Goal: Use online tool/utility: Utilize a website feature to perform a specific function

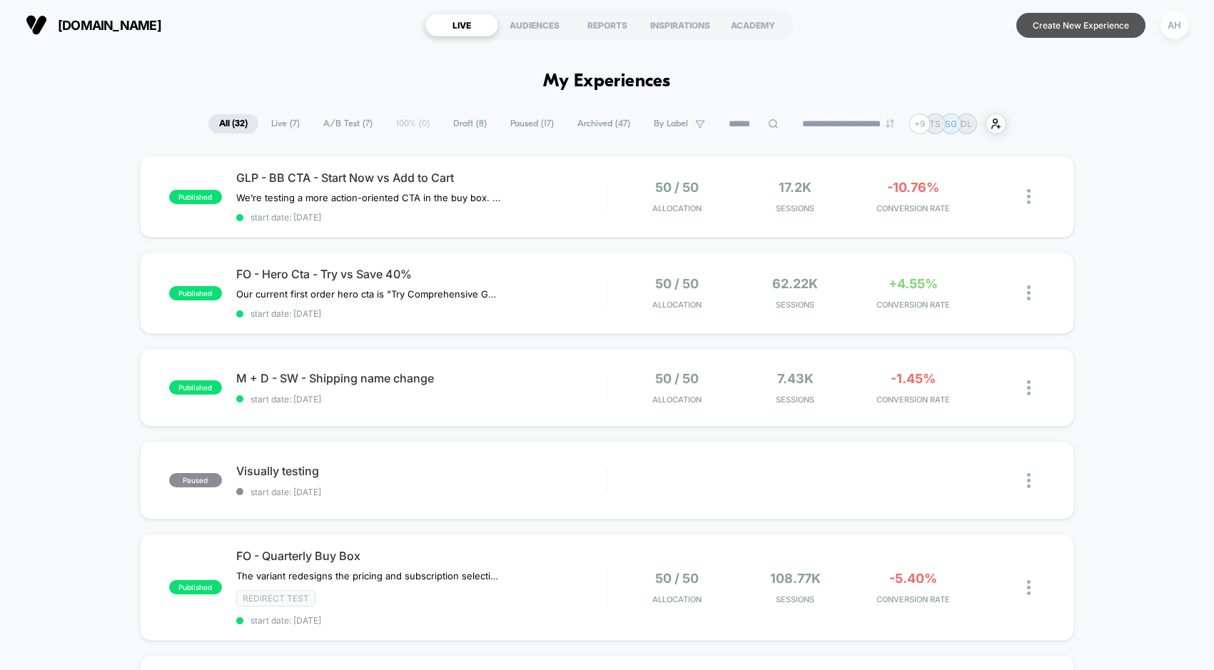
click at [1087, 21] on button "Create New Experience" at bounding box center [1080, 25] width 129 height 25
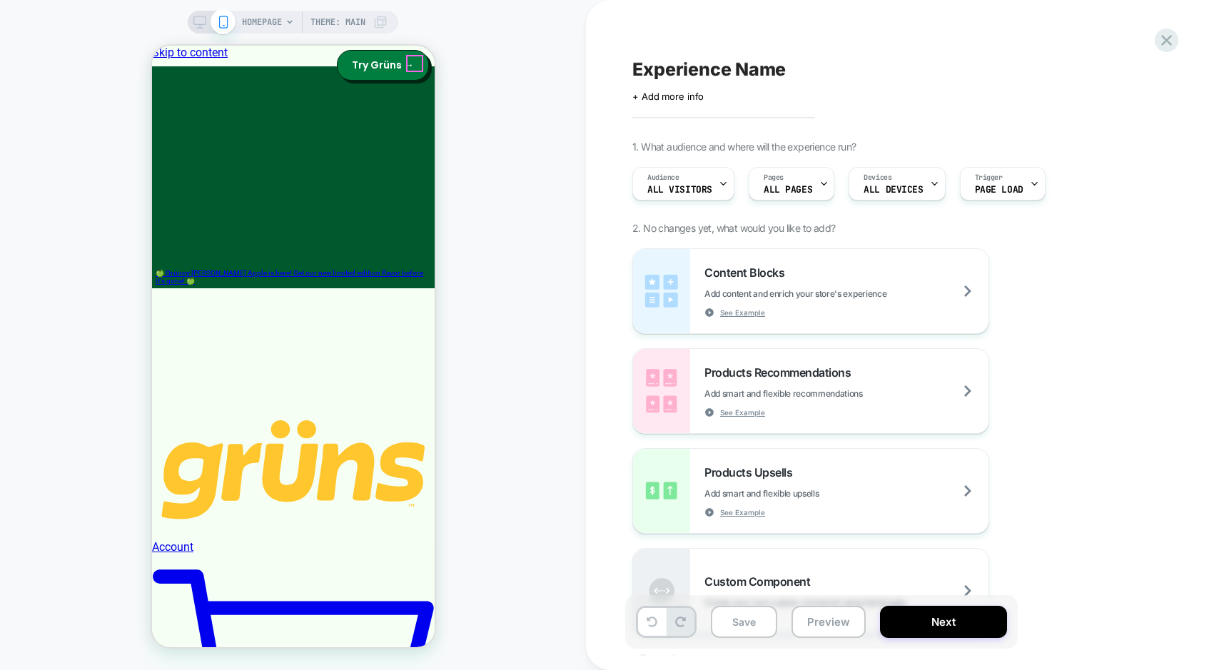
click at [275, 22] on span "HOMEPAGE" at bounding box center [262, 22] width 40 height 23
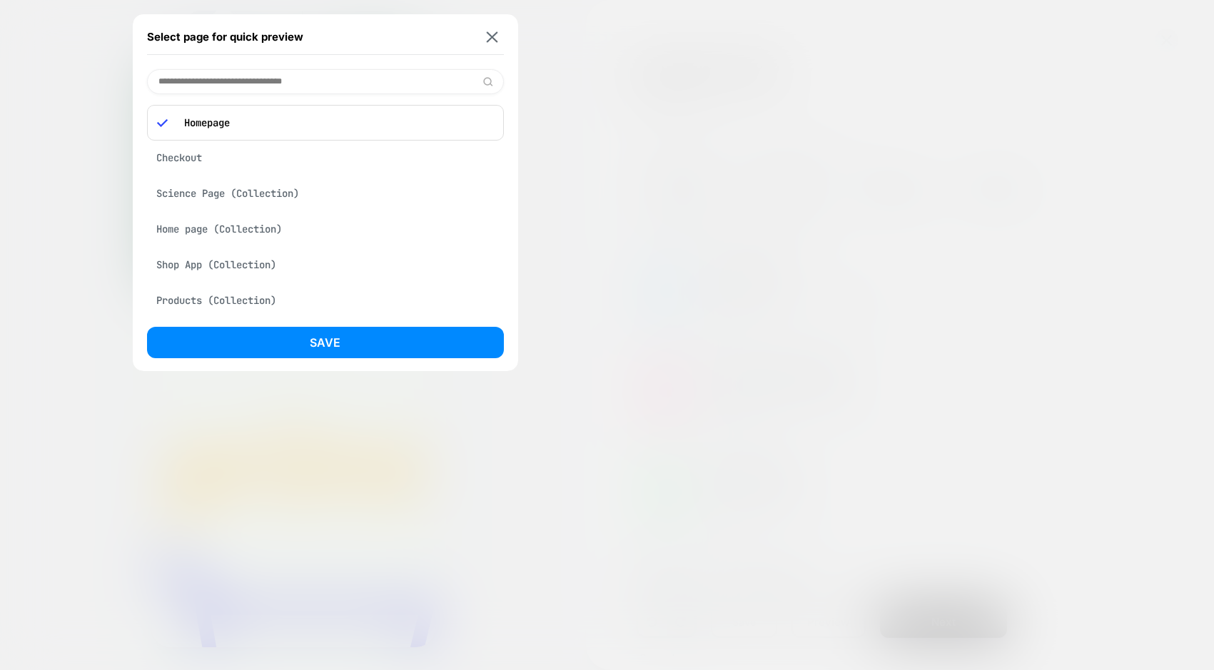
click at [257, 76] on input at bounding box center [325, 81] width 357 height 25
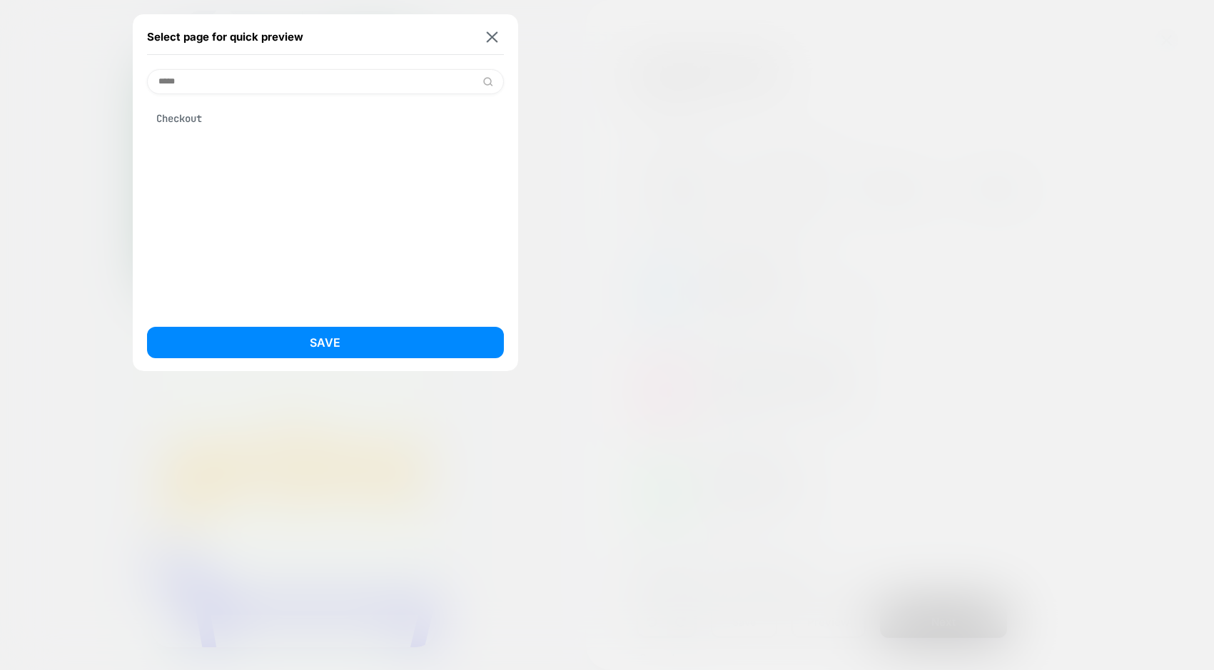
type input "*****"
click at [204, 117] on div "Checkout" at bounding box center [325, 118] width 357 height 27
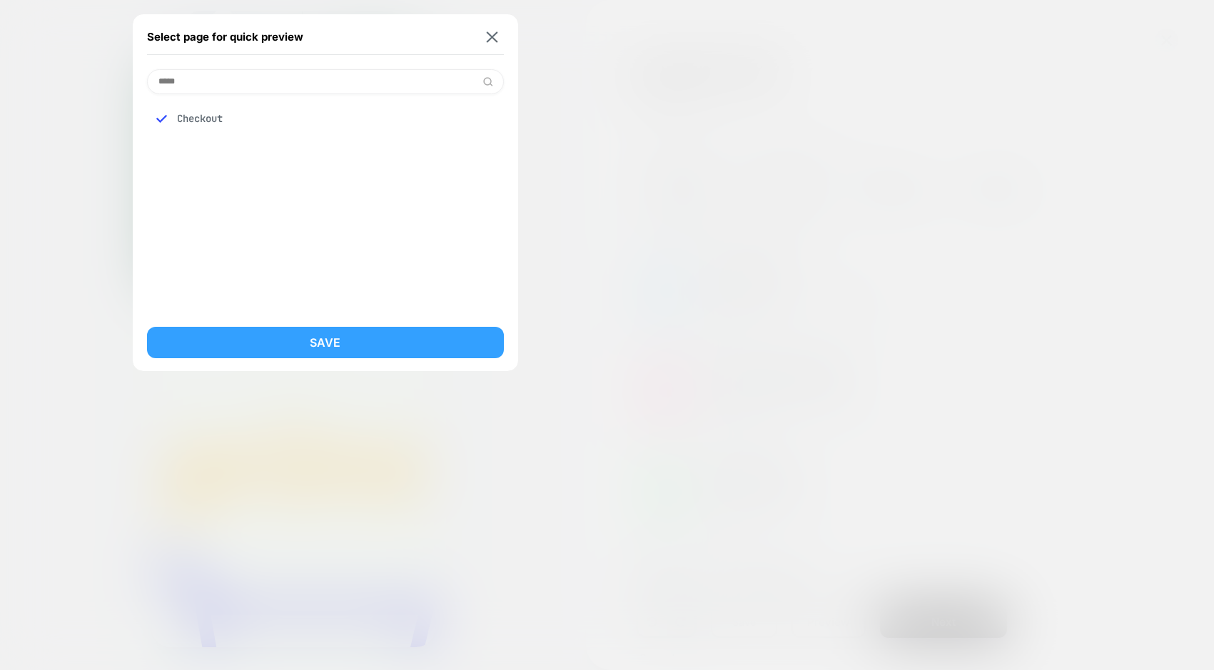
click at [364, 352] on button "Save" at bounding box center [325, 342] width 357 height 31
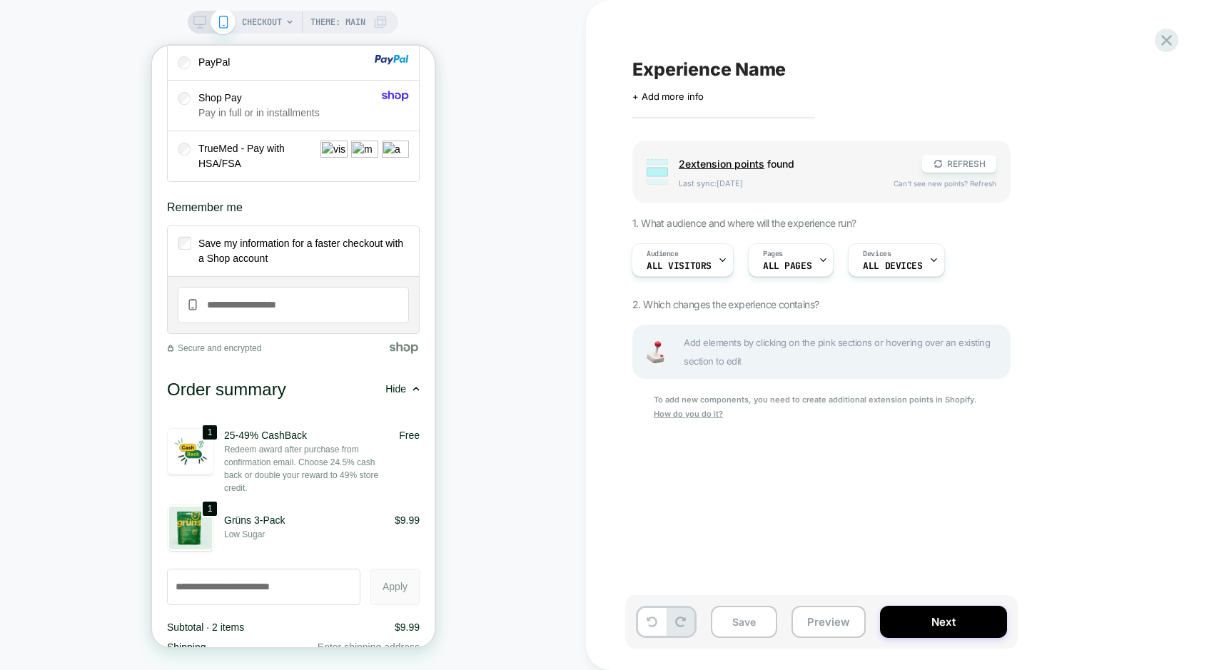
scroll to position [2073, 0]
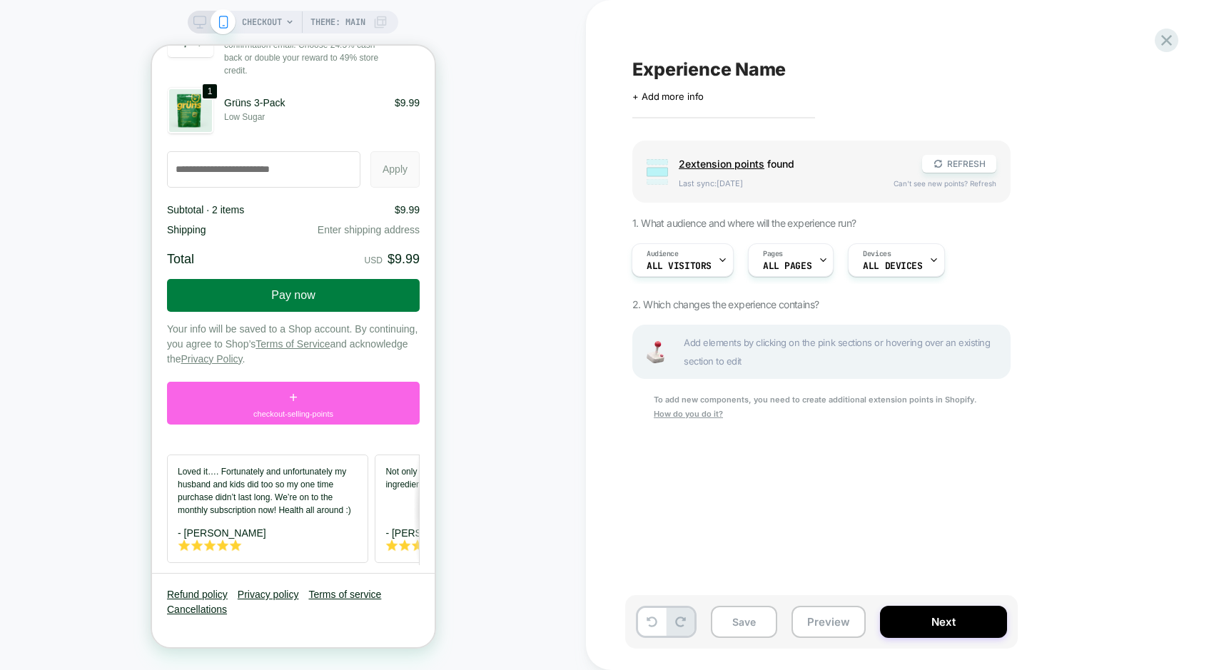
click at [340, 455] on div "Loved it…. Fortunately and unfortunately my husband and kids did too so my one …" at bounding box center [266, 509] width 201 height 108
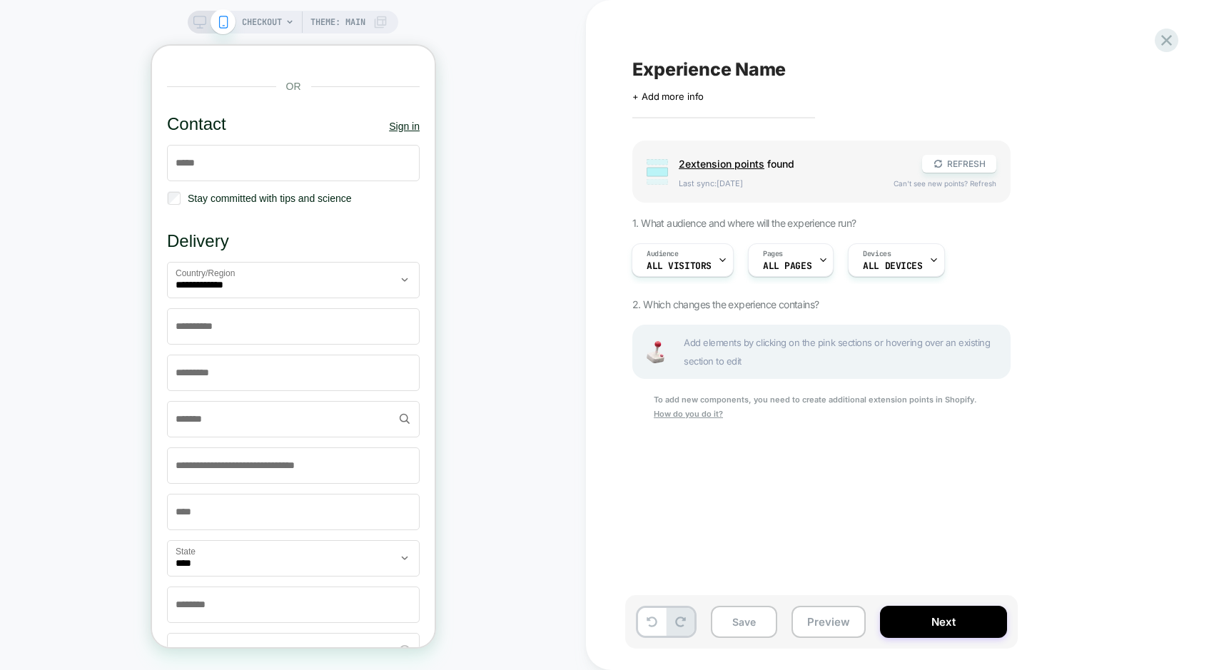
scroll to position [0, 0]
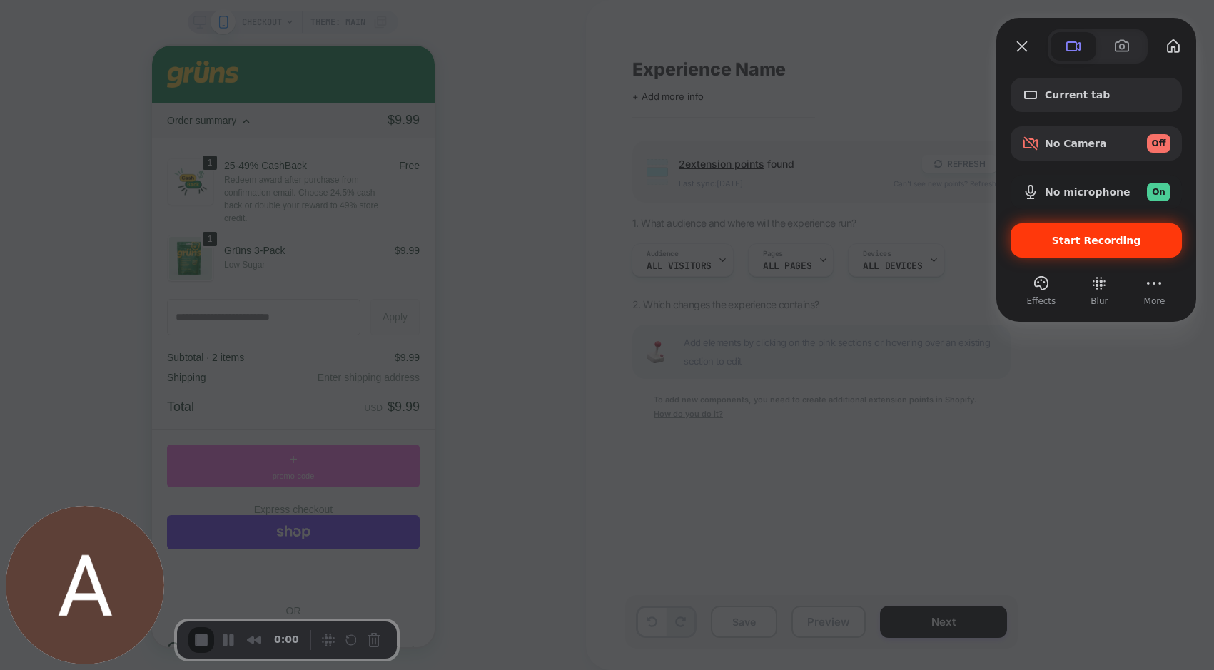
click at [1096, 242] on span "Start Recording" at bounding box center [1096, 240] width 89 height 11
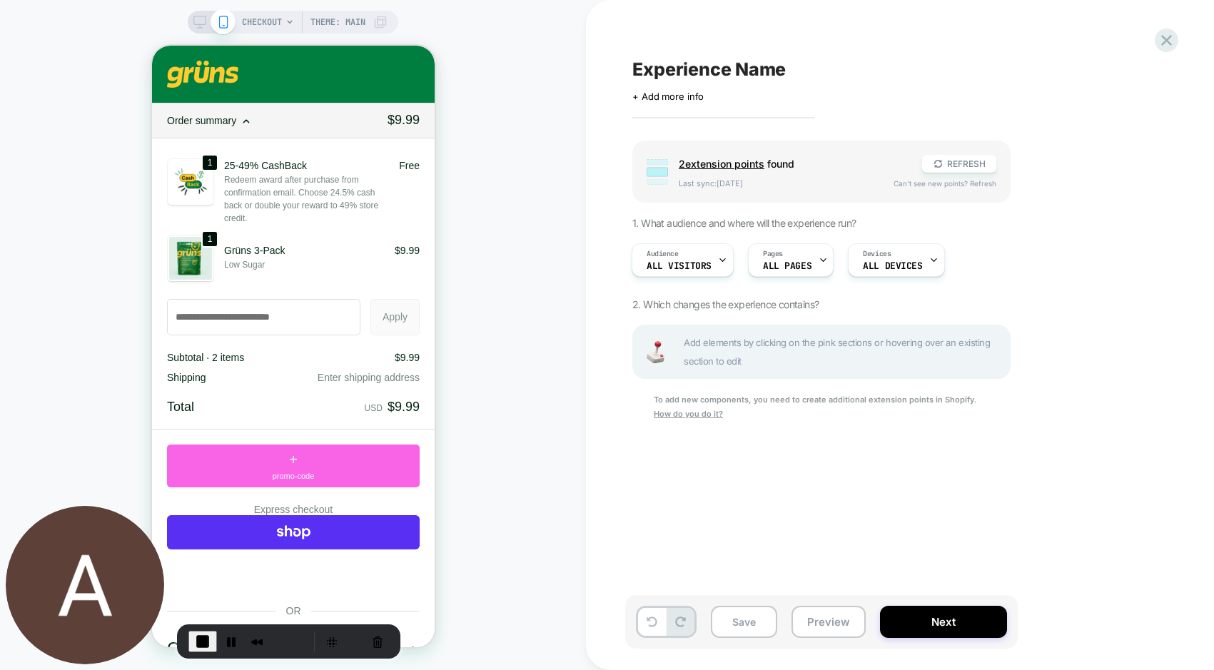
scroll to position [150, 0]
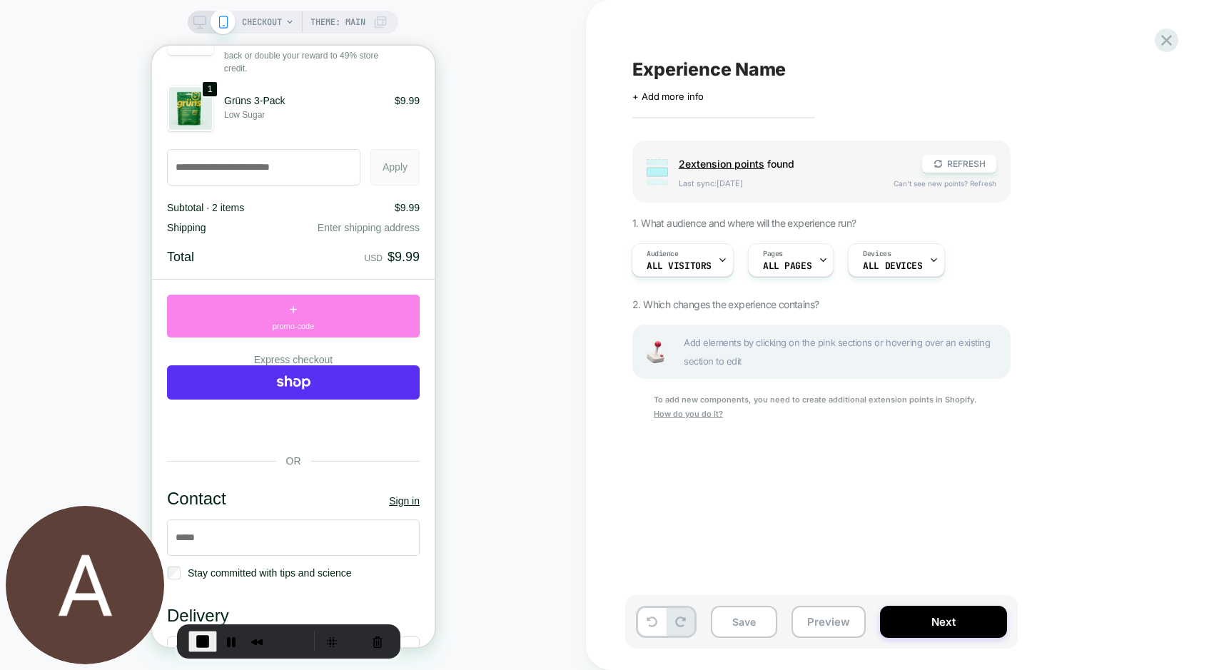
click at [290, 320] on span "+" at bounding box center [292, 309] width 9 height 21
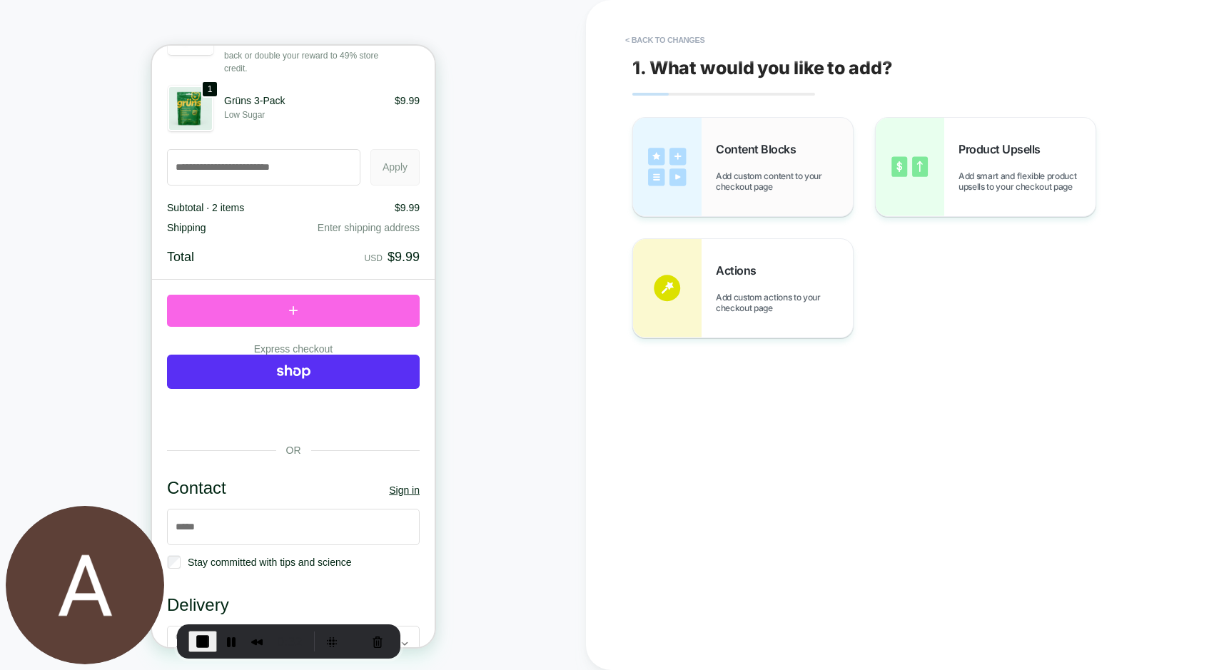
click at [760, 179] on span "Add custom content to your checkout page" at bounding box center [784, 181] width 137 height 21
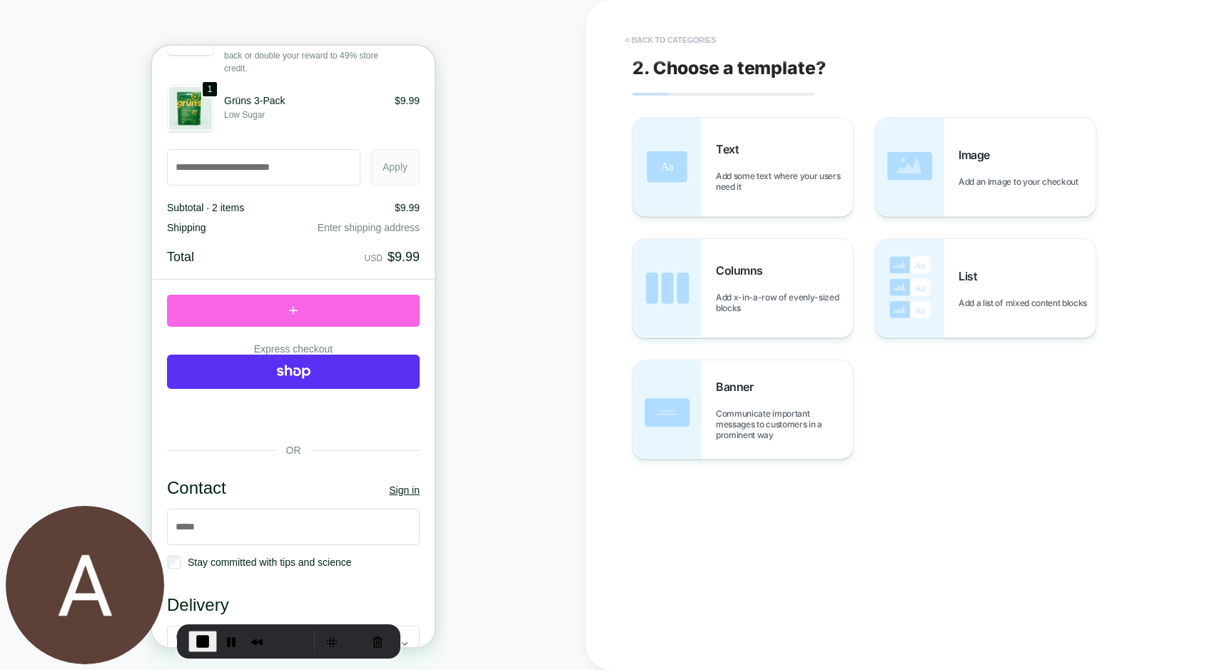
click at [670, 33] on button "< Back to categories" at bounding box center [670, 40] width 105 height 23
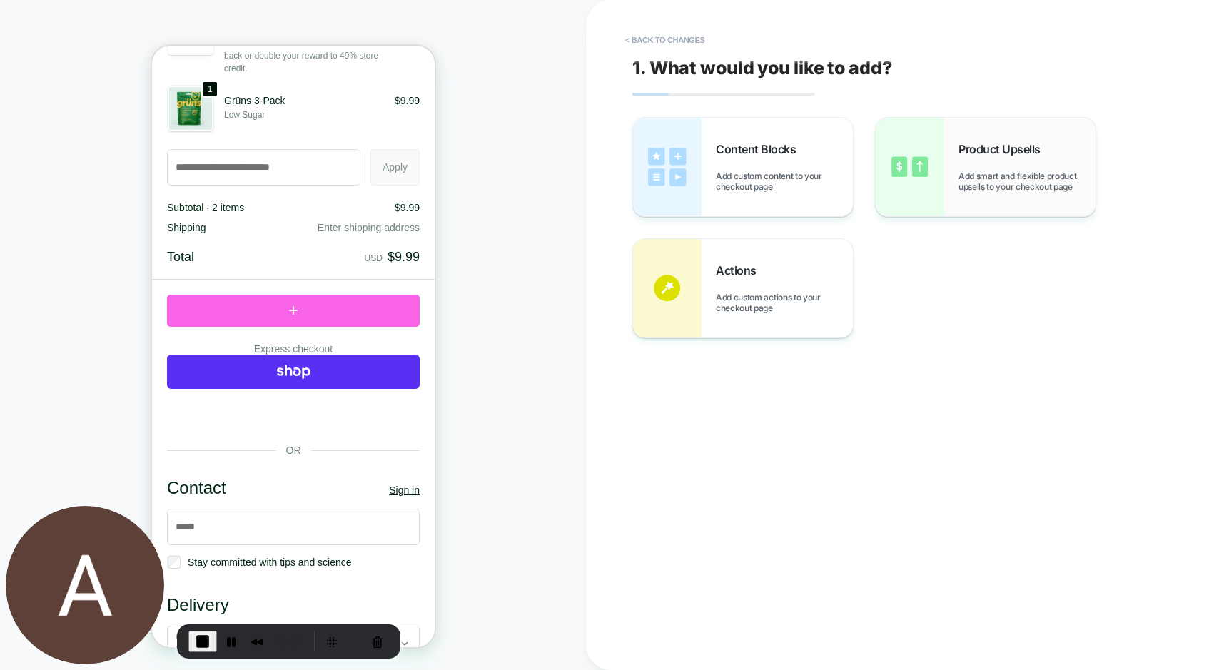
click at [980, 151] on span "Product Upsells" at bounding box center [1002, 149] width 89 height 14
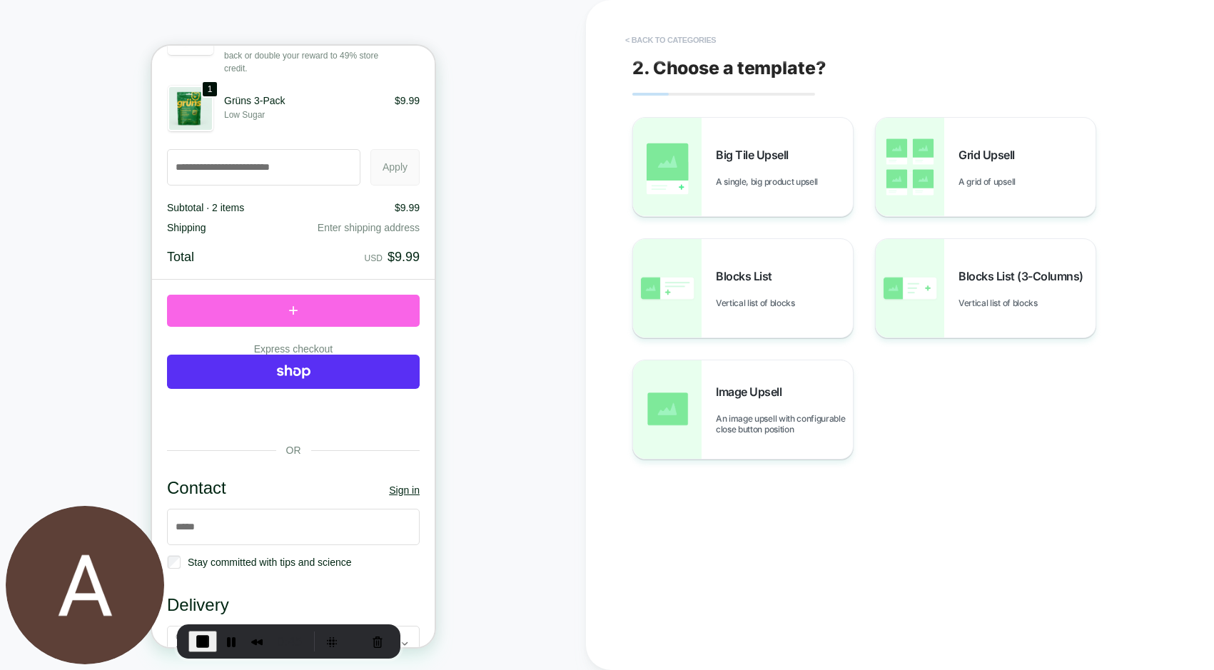
click at [688, 44] on button "< Back to categories" at bounding box center [670, 40] width 105 height 23
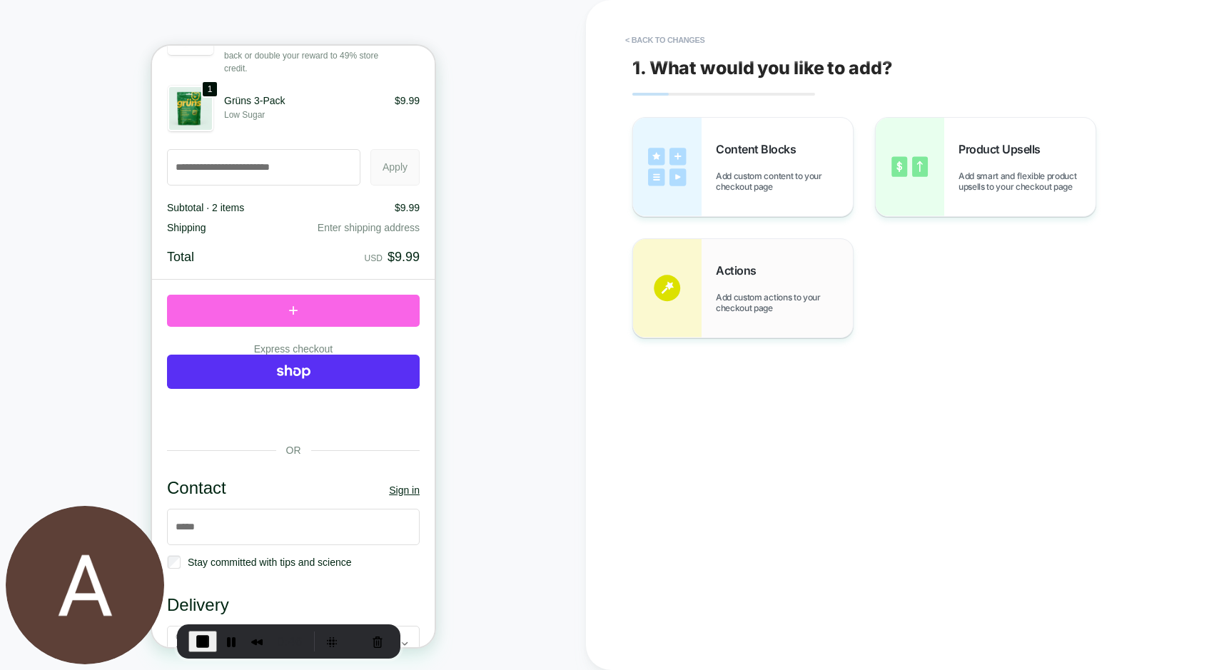
click at [778, 280] on div "Actions Add custom actions to your checkout page" at bounding box center [784, 288] width 137 height 50
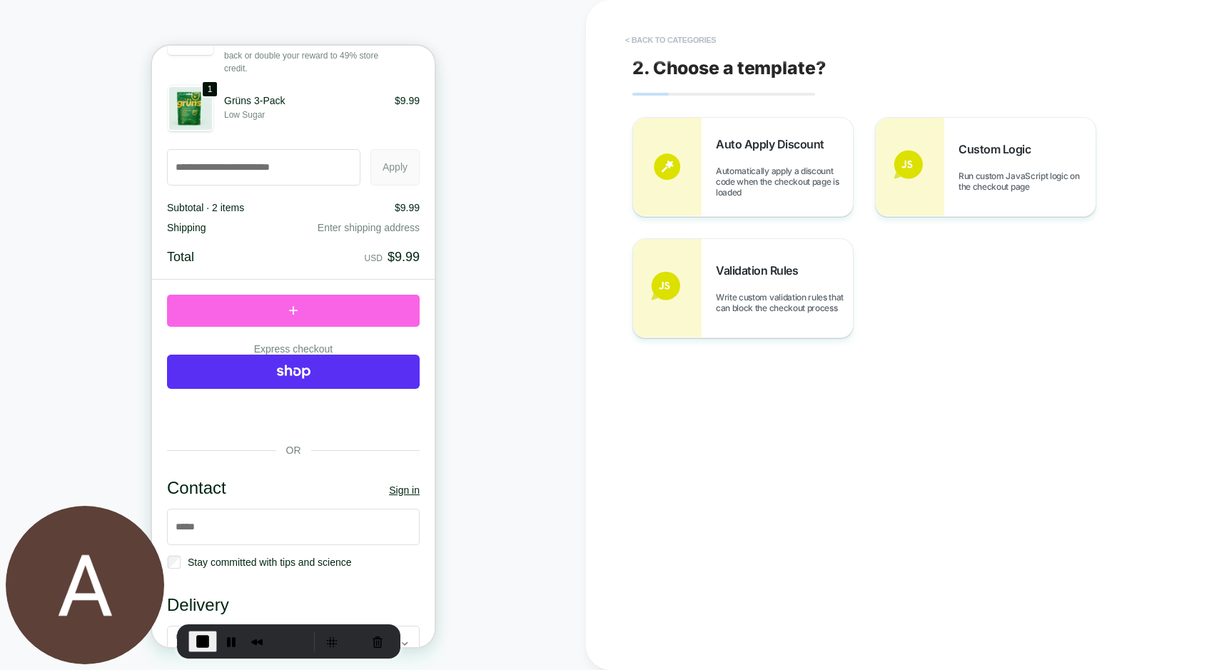
click at [687, 41] on button "< Back to categories" at bounding box center [670, 40] width 105 height 23
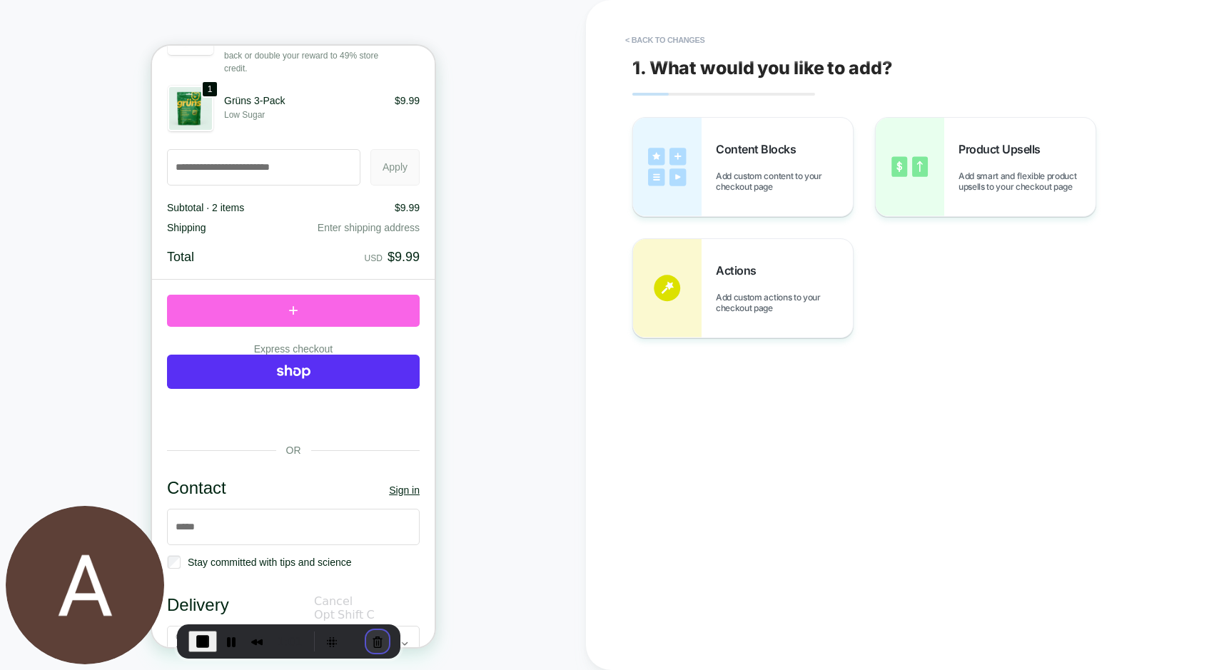
click at [368, 640] on button "Cancel Recording" at bounding box center [377, 641] width 23 height 23
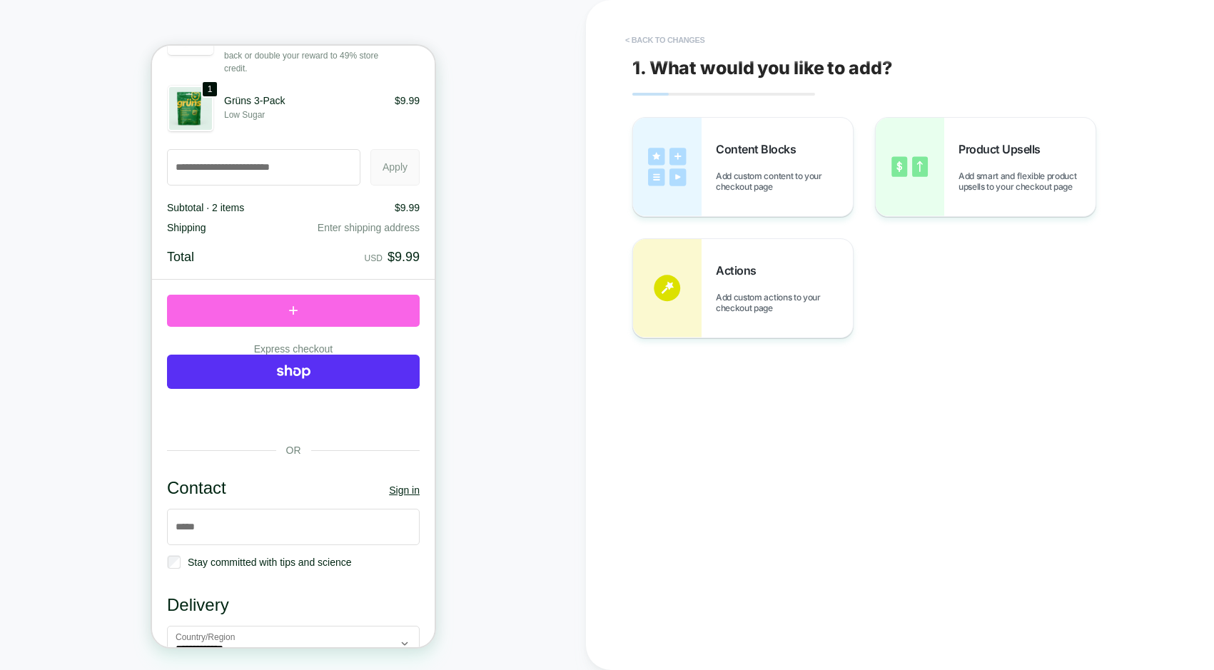
click at [685, 37] on button "< Back to changes" at bounding box center [665, 40] width 94 height 23
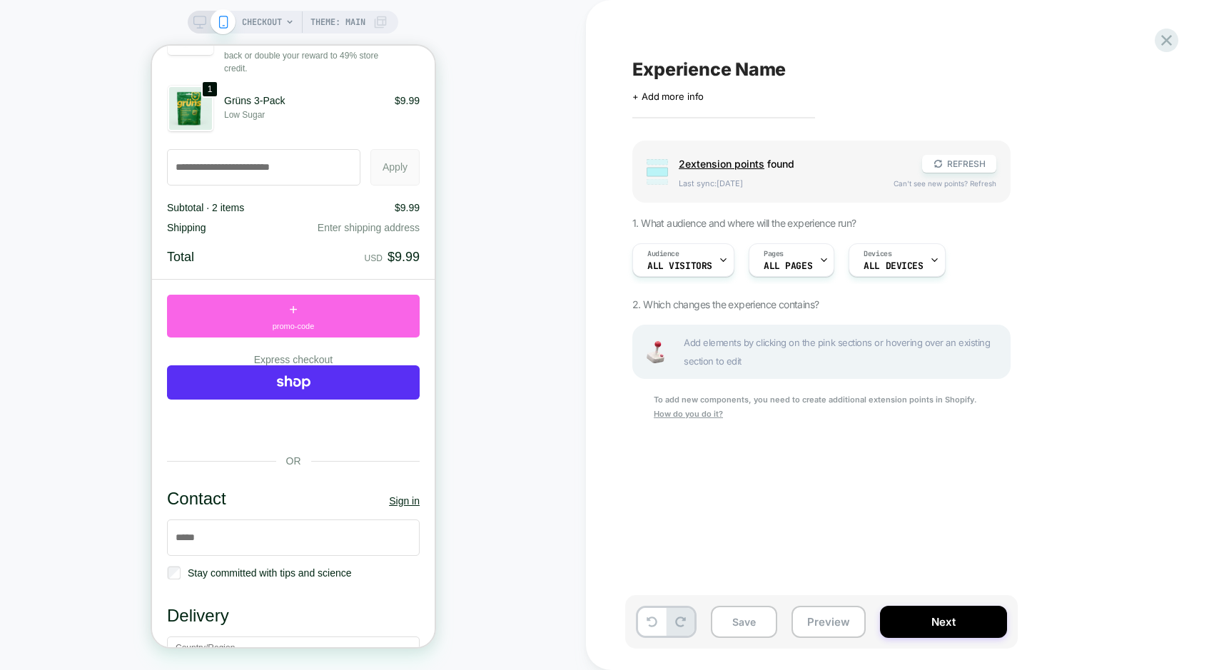
scroll to position [0, 1]
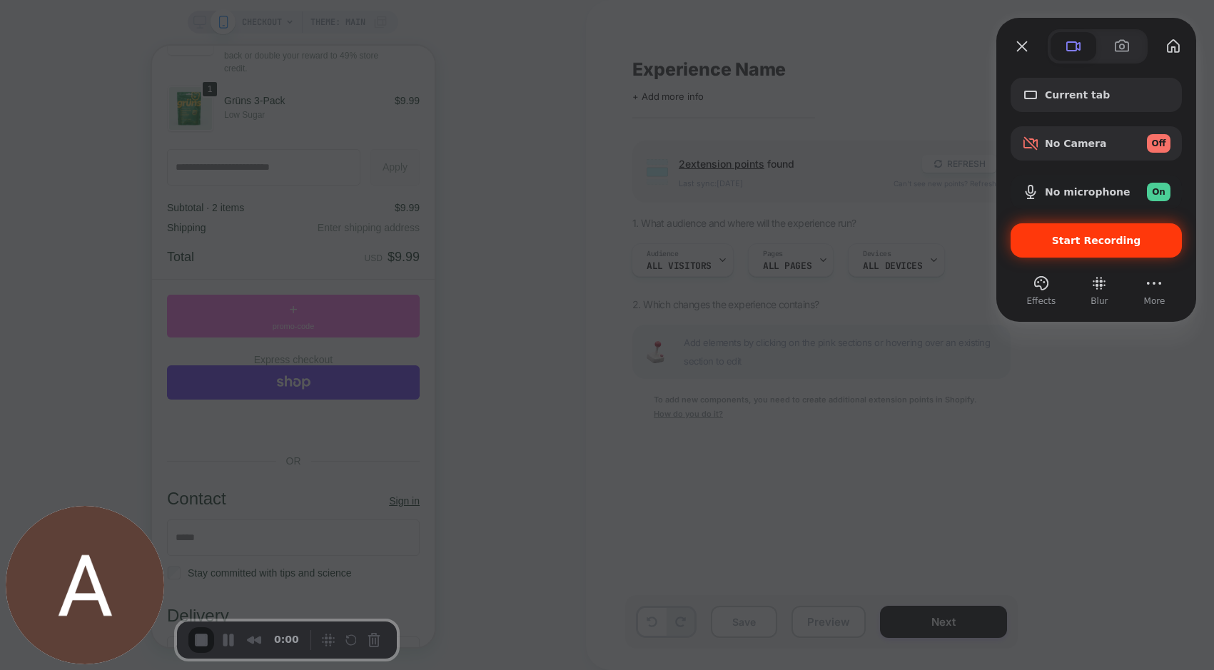
click at [1122, 247] on div "Start Recording" at bounding box center [1095, 240] width 171 height 34
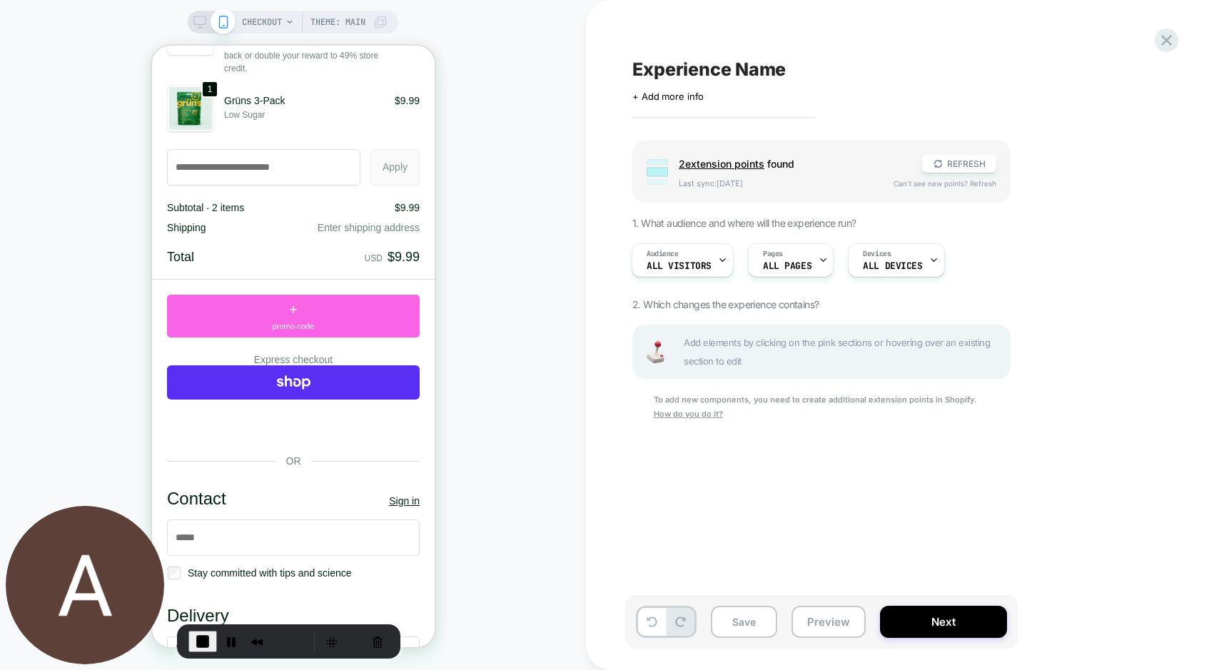
click at [281, 28] on span "CHECKOUT" at bounding box center [262, 22] width 40 height 23
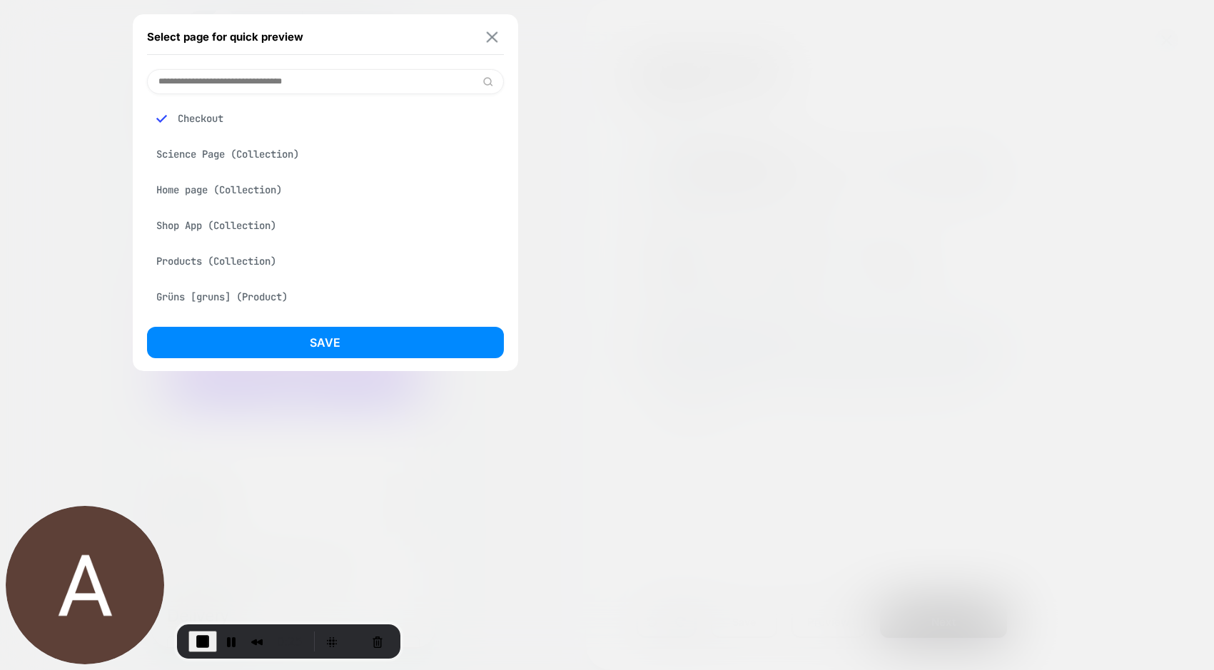
click at [494, 34] on img at bounding box center [491, 36] width 11 height 11
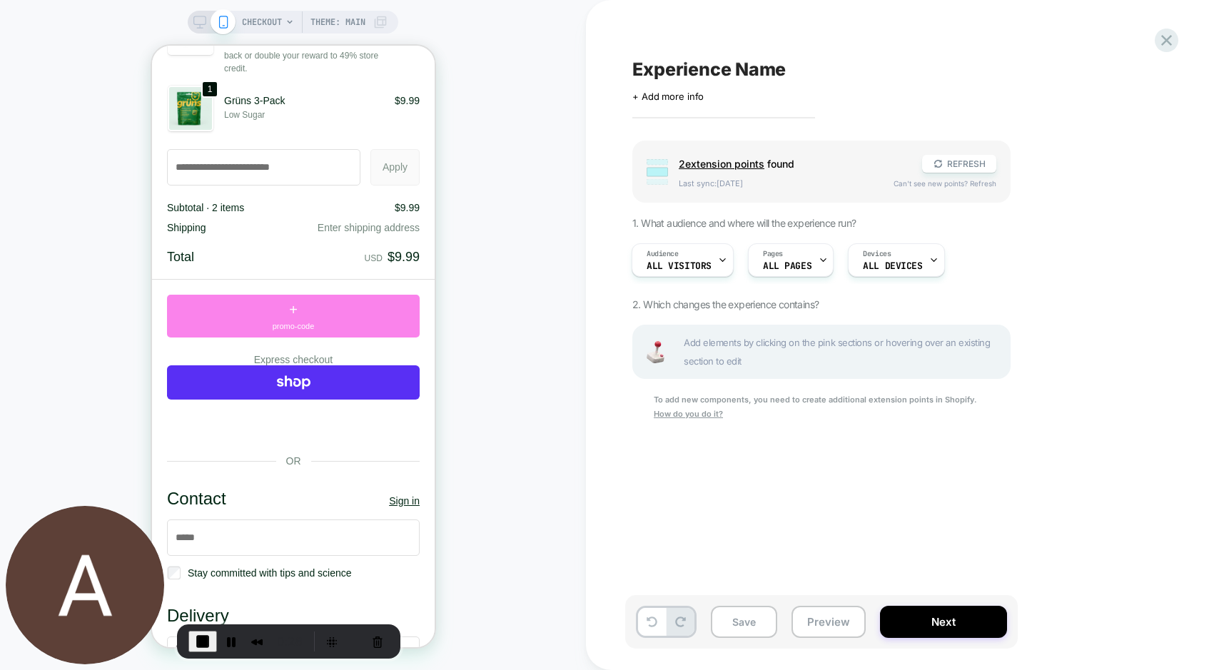
click at [330, 320] on div "+ promo-code" at bounding box center [292, 316] width 253 height 43
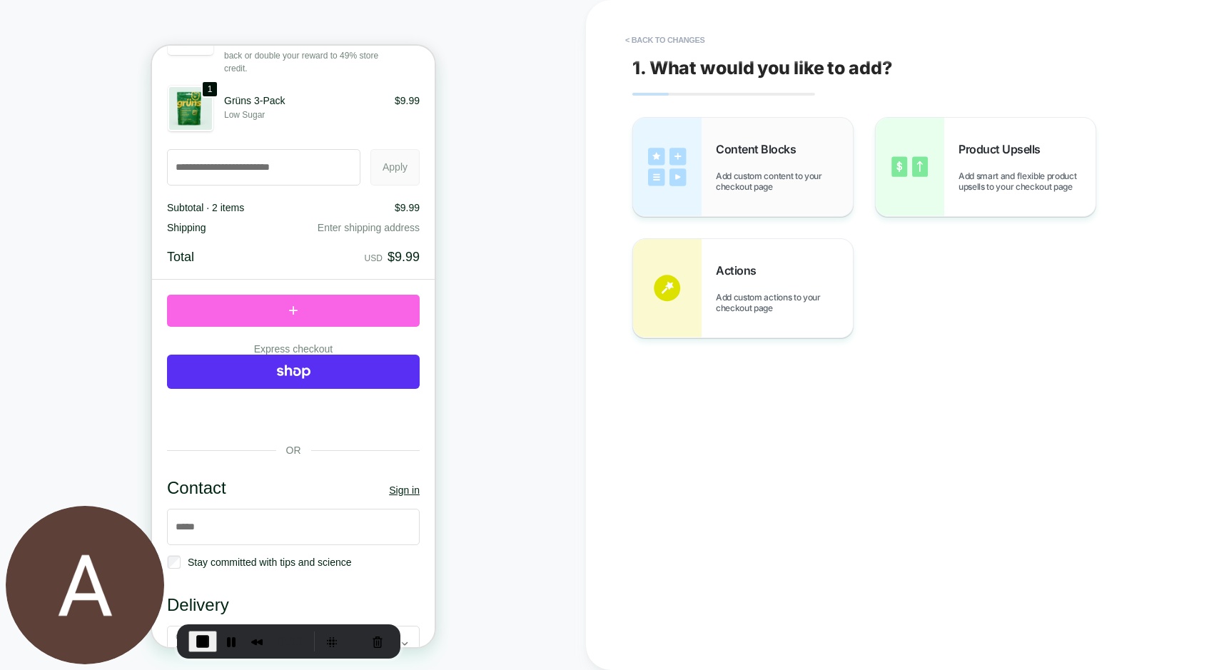
click at [775, 179] on span "Add custom content to your checkout page" at bounding box center [784, 181] width 137 height 21
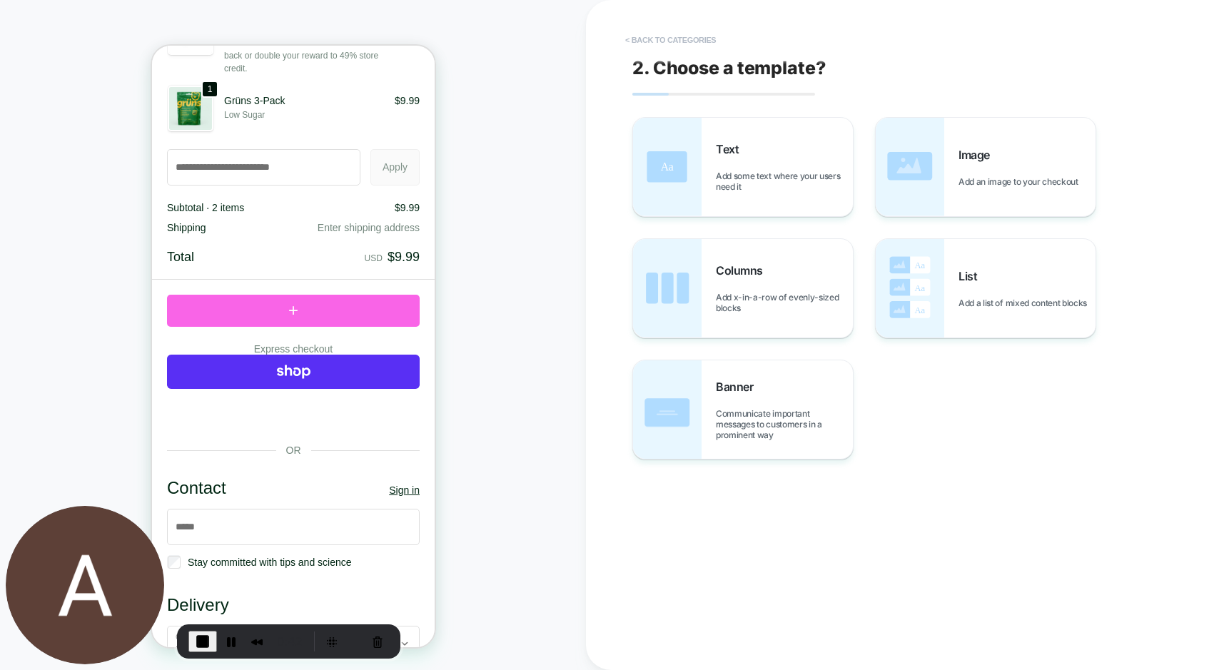
click at [714, 44] on button "< Back to categories" at bounding box center [670, 40] width 105 height 23
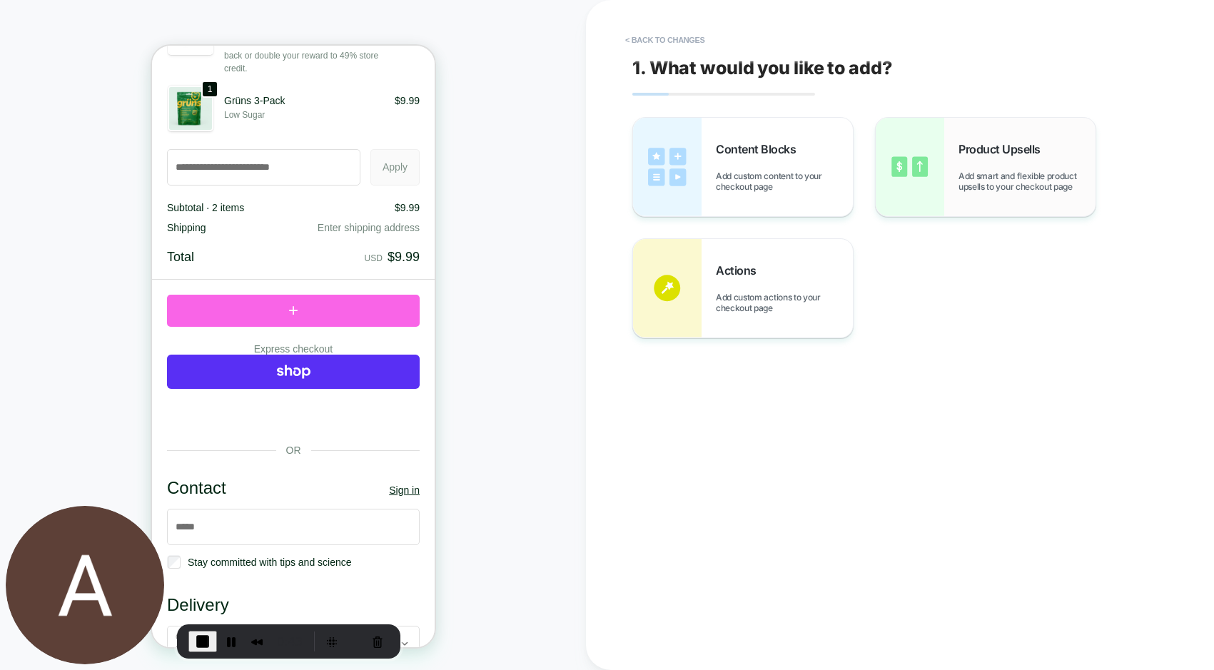
click at [998, 174] on span "Add smart and flexible product upsells to your checkout page" at bounding box center [1026, 181] width 137 height 21
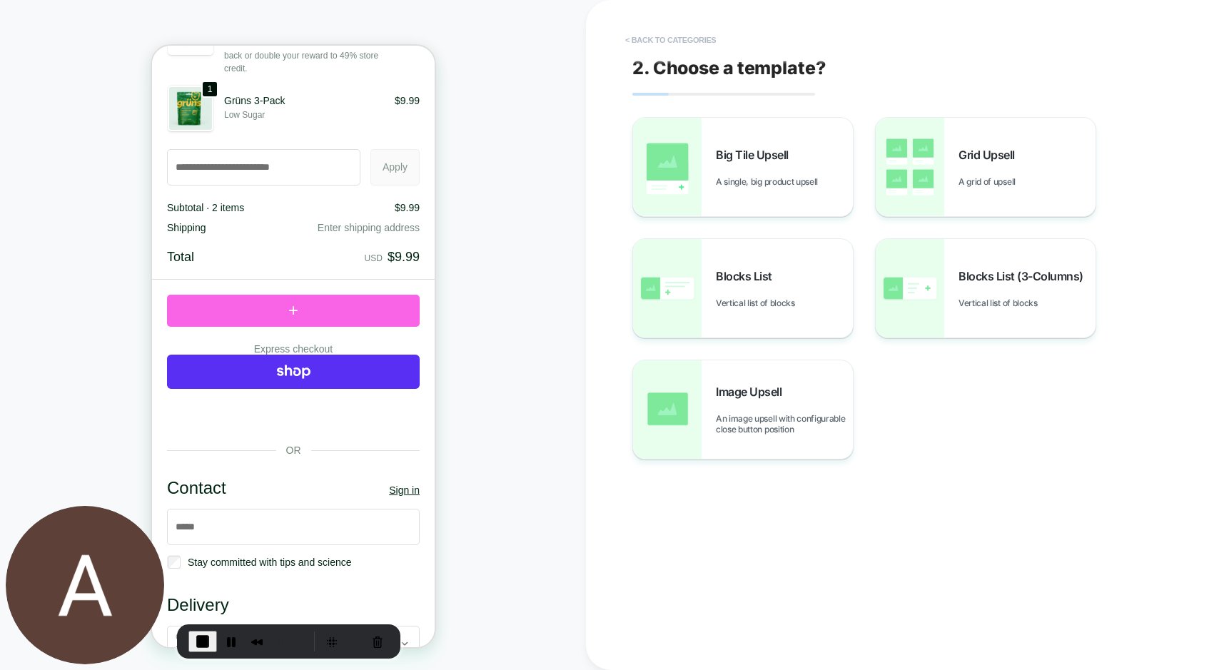
click at [693, 38] on button "< Back to categories" at bounding box center [670, 40] width 105 height 23
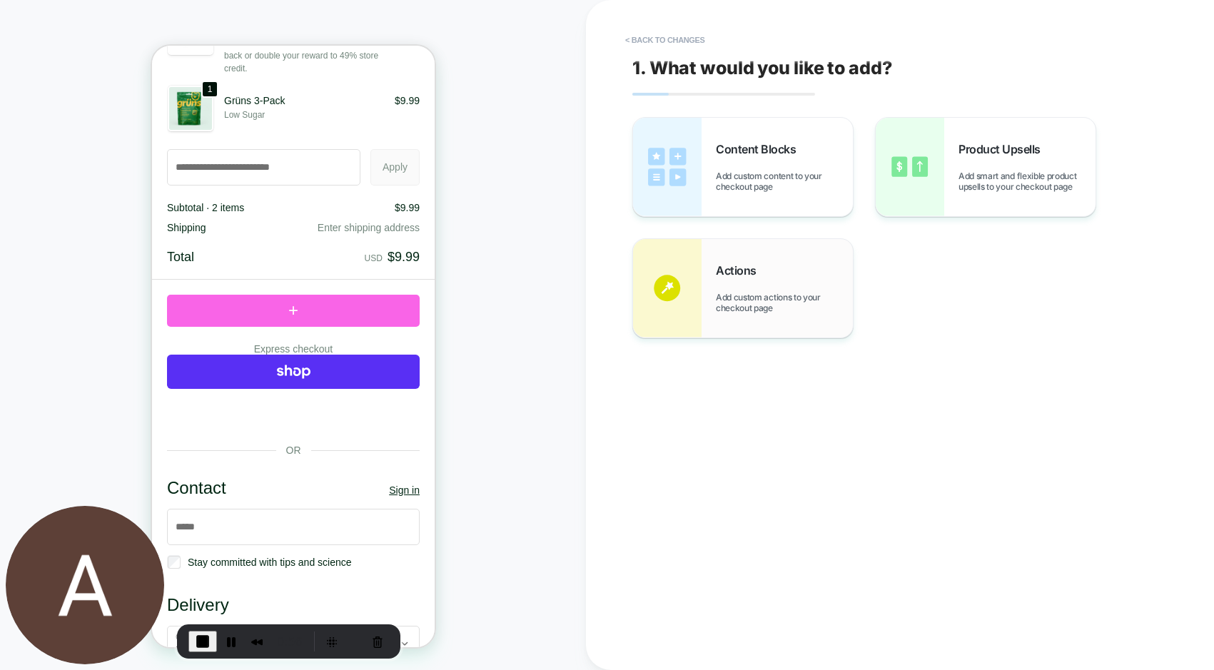
click at [747, 292] on span "Add custom actions to your checkout page" at bounding box center [784, 302] width 137 height 21
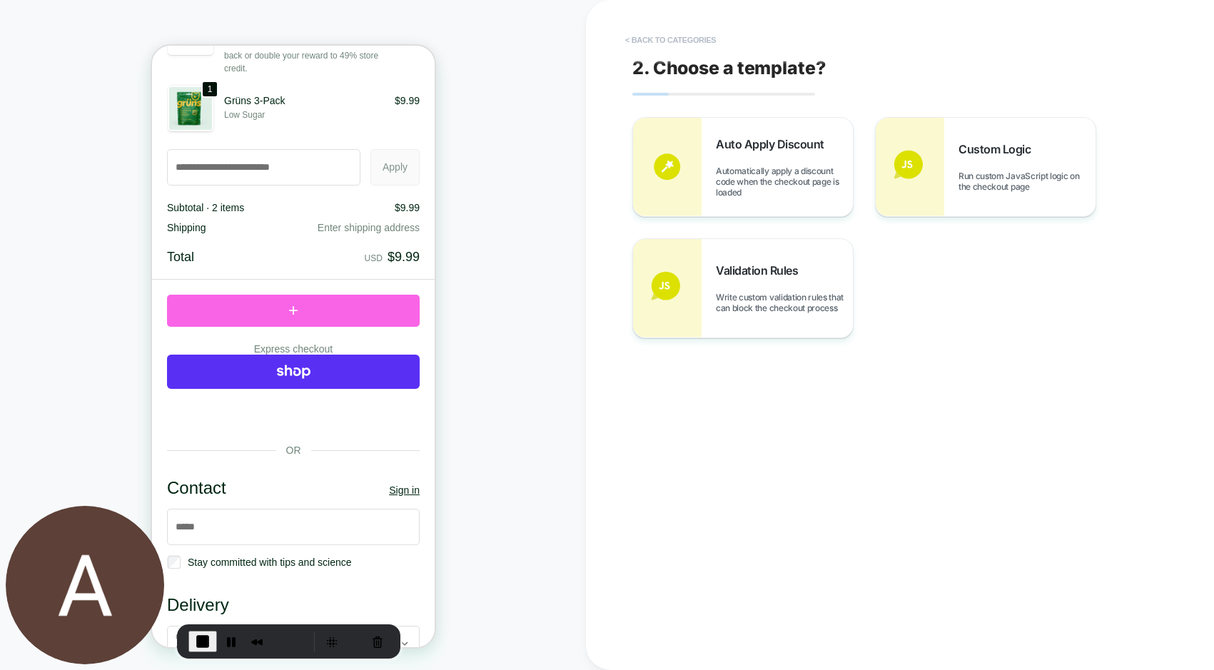
click at [707, 43] on button "< Back to categories" at bounding box center [670, 40] width 105 height 23
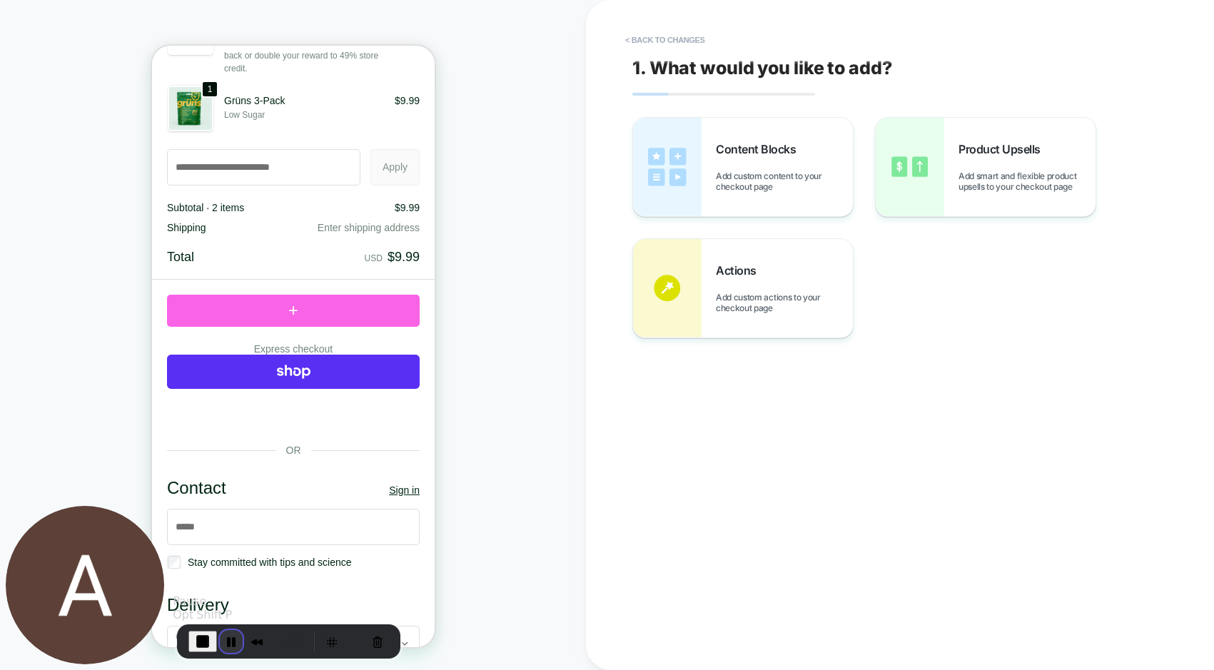
click at [226, 641] on button "Pause Recording" at bounding box center [231, 641] width 23 height 23
click at [202, 636] on button "End Recording" at bounding box center [199, 641] width 23 height 23
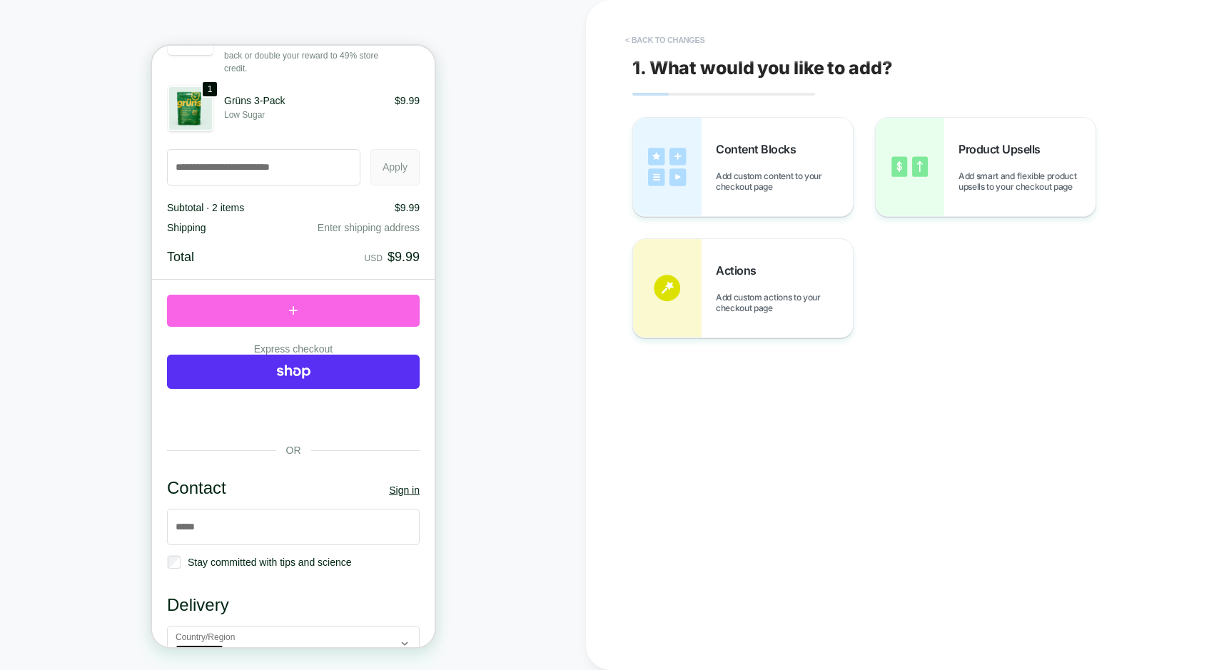
click at [660, 38] on button "< Back to changes" at bounding box center [665, 40] width 94 height 23
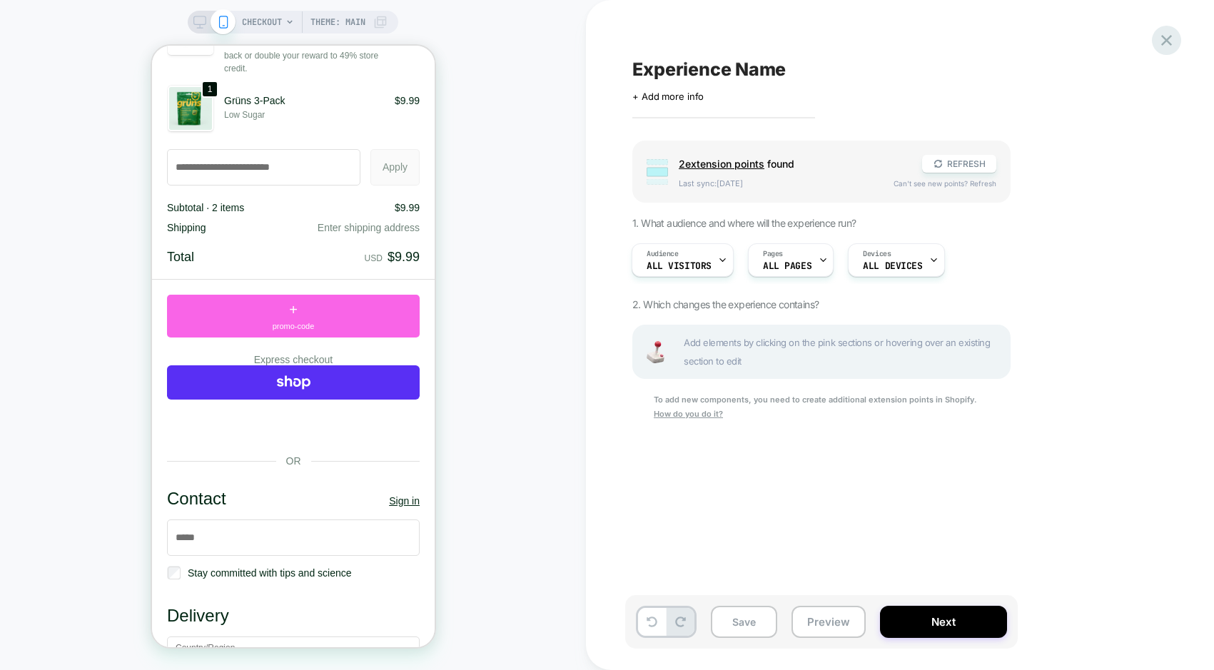
click at [1166, 38] on icon at bounding box center [1166, 40] width 19 height 19
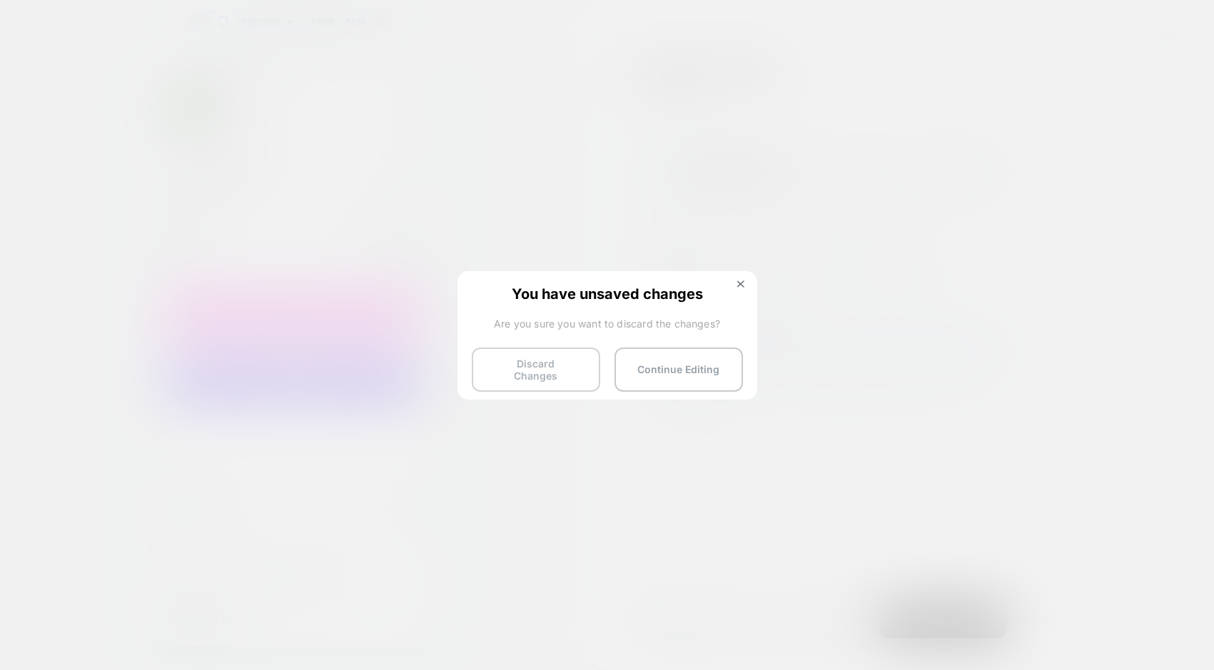
click at [502, 371] on button "Discard Changes" at bounding box center [536, 369] width 128 height 44
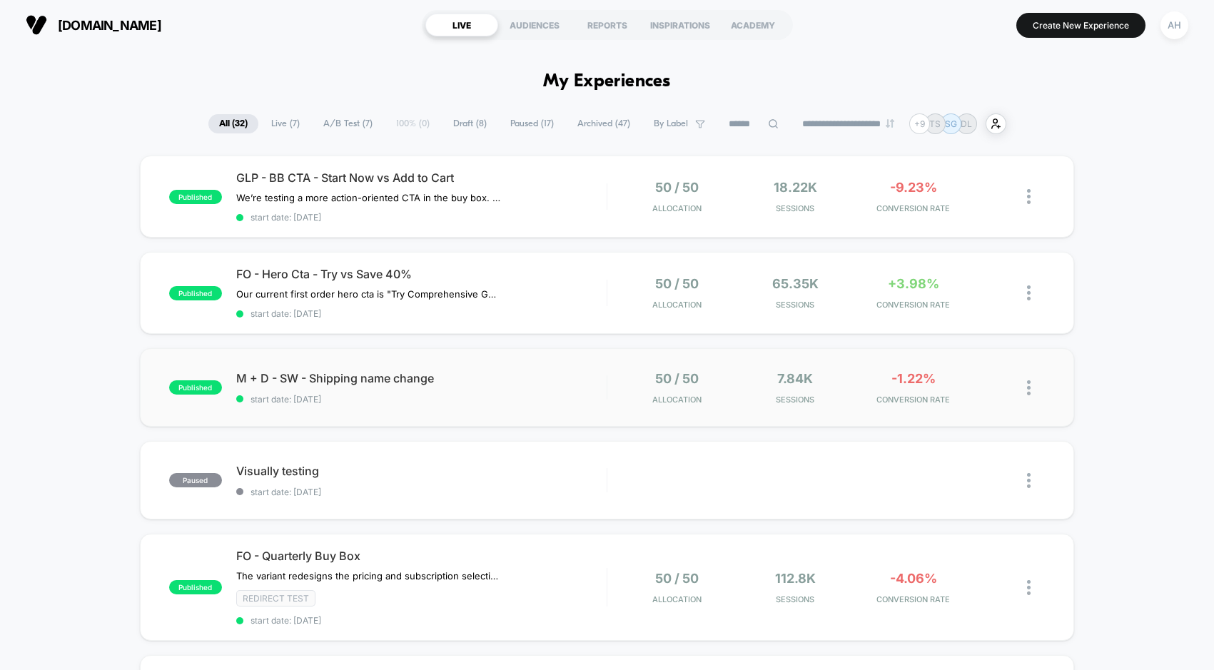
scroll to position [156, 0]
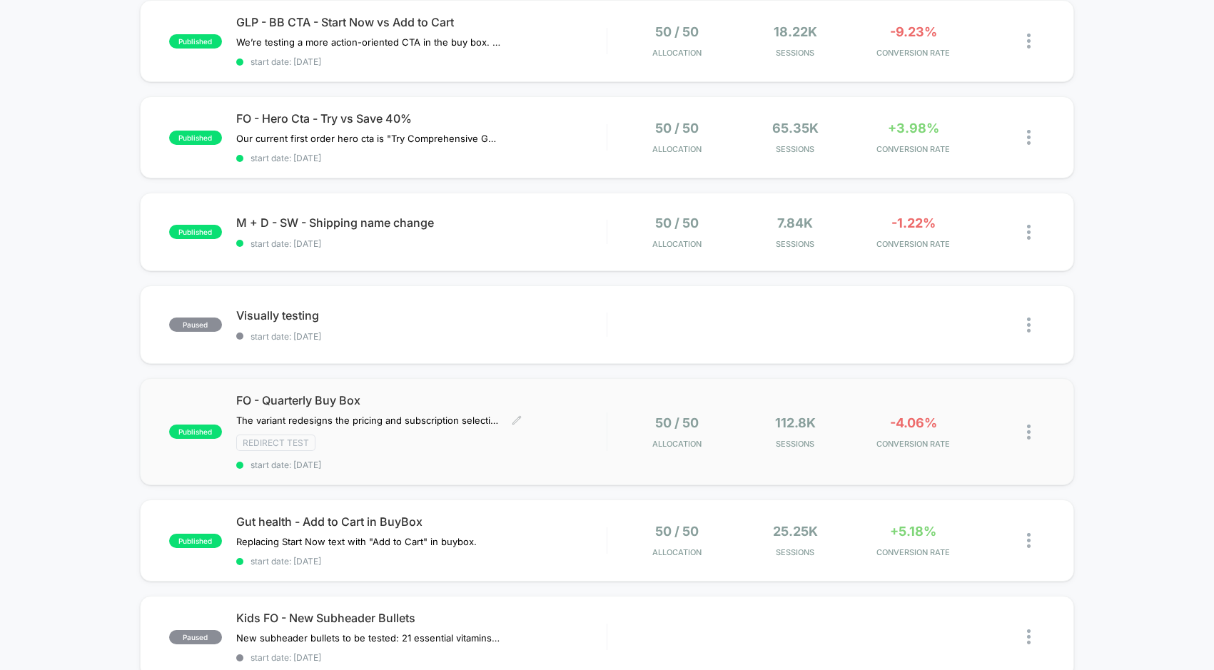
click at [558, 469] on span "start date: 9/29/2025" at bounding box center [421, 465] width 370 height 11
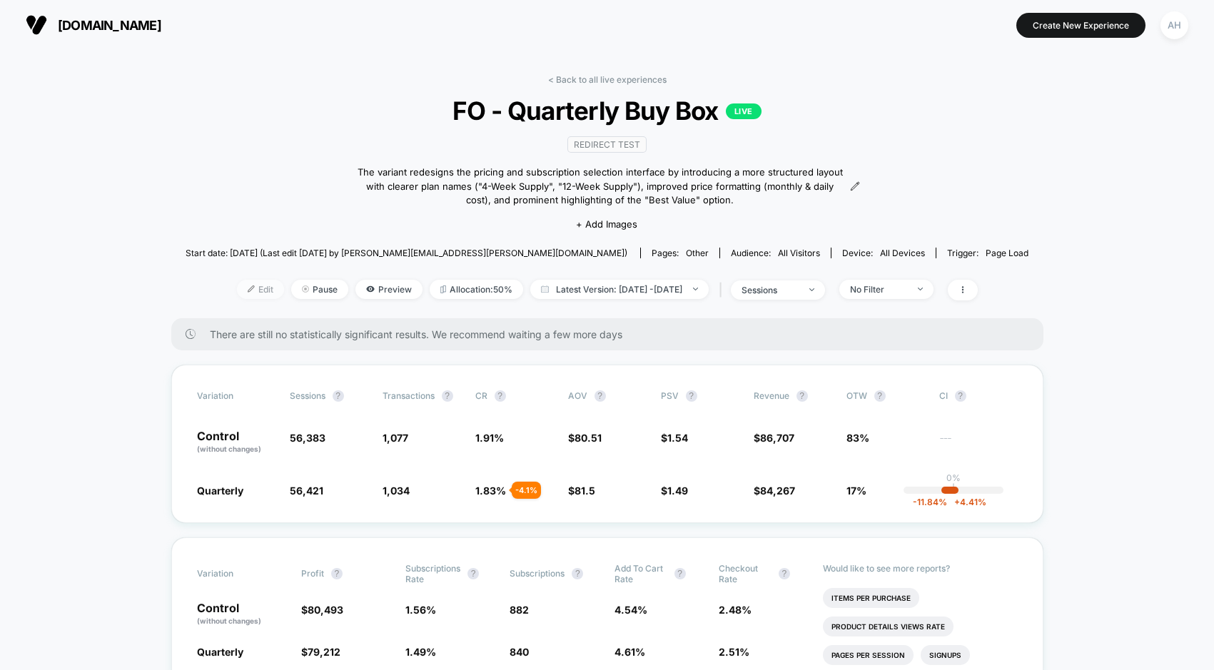
click at [248, 287] on img at bounding box center [251, 288] width 7 height 7
